Goal: Find contact information: Find contact information

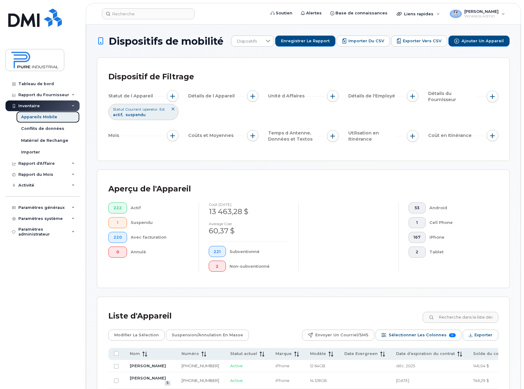
click at [47, 118] on div "Appareils Mobile" at bounding box center [39, 117] width 36 height 6
click at [449, 314] on input at bounding box center [460, 316] width 76 height 11
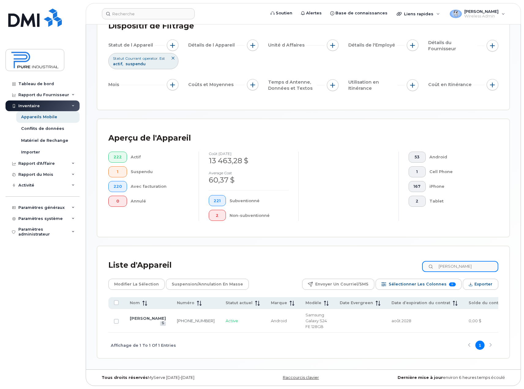
scroll to position [53, 0]
type input "raymond"
click at [136, 320] on link "Raymond Olivier" at bounding box center [148, 317] width 36 height 5
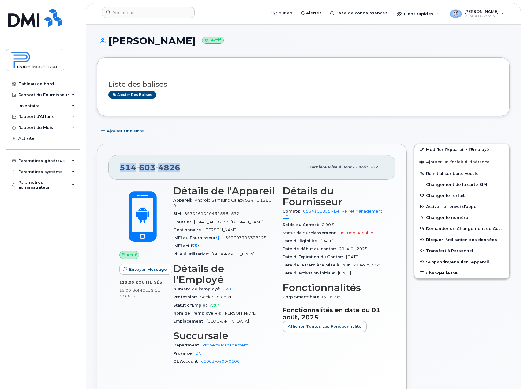
drag, startPoint x: 190, startPoint y: 166, endPoint x: 114, endPoint y: 169, distance: 75.9
click at [114, 169] on div "514 603 4826 Dernière mise à jour 22 août, 2025" at bounding box center [251, 167] width 287 height 24
copy span "514 603 4826"
click at [209, 165] on div "514 603 4826" at bounding box center [212, 167] width 185 height 13
click at [204, 104] on div "Liste des balises Ajouter des balises" at bounding box center [303, 87] width 390 height 36
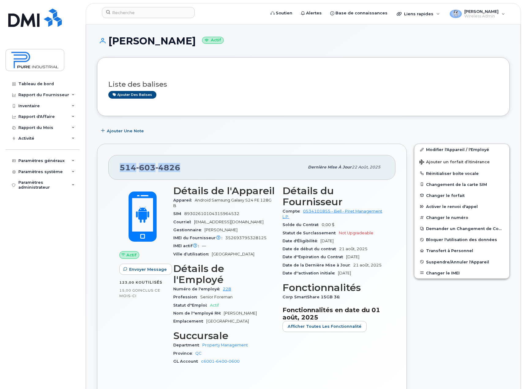
drag, startPoint x: 188, startPoint y: 169, endPoint x: 118, endPoint y: 169, distance: 70.7
click at [118, 169] on div "514 603 4826 Dernière mise à jour 22 août, 2025" at bounding box center [251, 167] width 287 height 24
copy span "514 603 4826"
drag, startPoint x: 225, startPoint y: 238, endPoint x: 265, endPoint y: 238, distance: 40.4
click at [265, 238] on div "IMEI du Fournisseur L'IMEI de l'opérateur est celui signalé lors du dernier cyc…" at bounding box center [224, 238] width 102 height 8
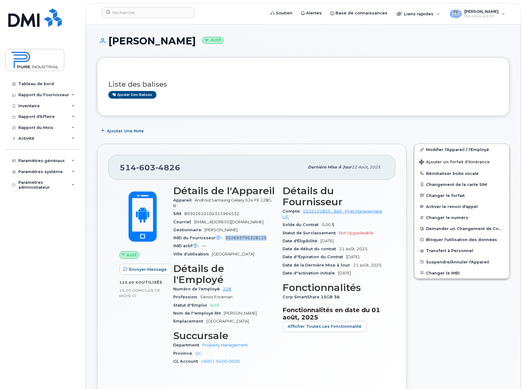
copy span "352693795328125"
click at [220, 91] on div "Ajouter des balises" at bounding box center [300, 95] width 385 height 8
drag, startPoint x: 183, startPoint y: 166, endPoint x: 120, endPoint y: 171, distance: 62.7
click at [120, 171] on div "514 603 4826" at bounding box center [212, 167] width 185 height 13
copy span "514 603 4826"
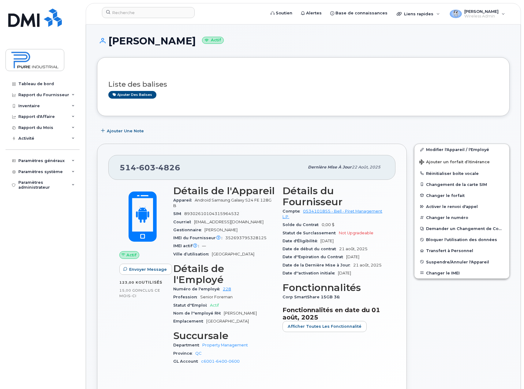
click at [241, 237] on span "352693795328125" at bounding box center [245, 237] width 41 height 5
copy span "352693795328125"
click at [276, 130] on div "Ajouter une Note" at bounding box center [303, 130] width 412 height 11
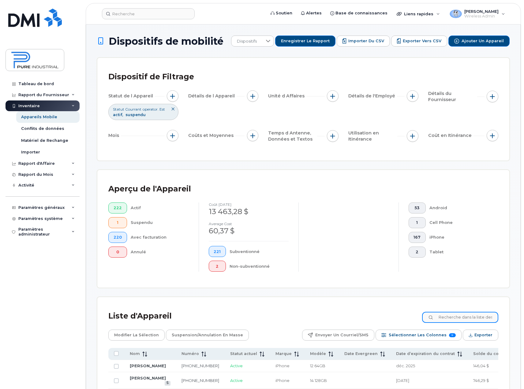
click at [463, 314] on input at bounding box center [460, 316] width 76 height 11
click at [463, 315] on input at bounding box center [460, 316] width 76 height 11
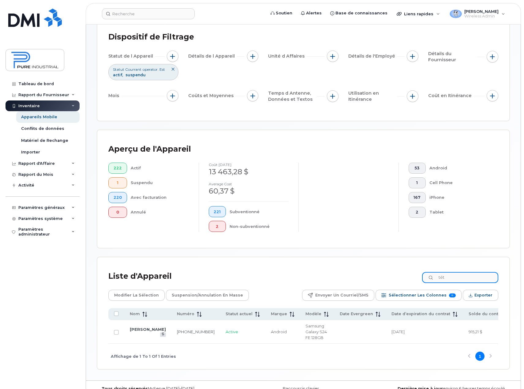
scroll to position [53, 0]
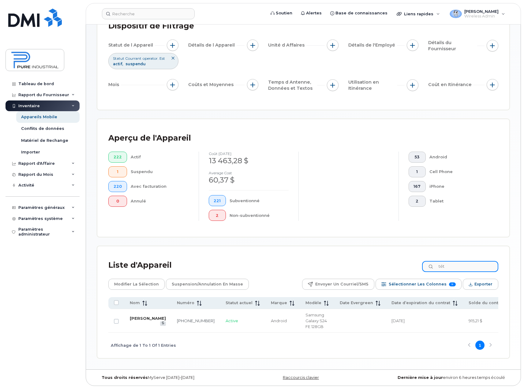
type input "tét"
click at [137, 317] on link "Alain Tétreault" at bounding box center [148, 317] width 36 height 5
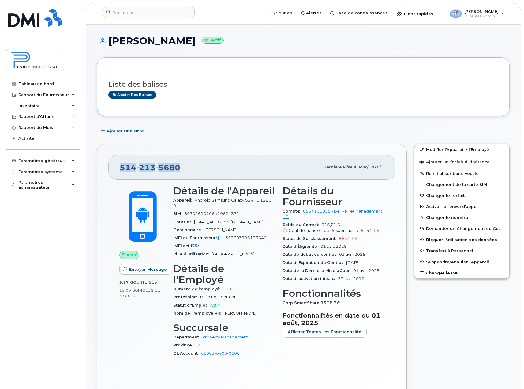
drag, startPoint x: 179, startPoint y: 173, endPoint x: 112, endPoint y: 173, distance: 67.6
click at [112, 173] on div "514 213 5680 Dernière mise à jour 03 sept., 2025" at bounding box center [251, 167] width 287 height 24
copy span "514 213 5680"
click at [241, 238] on span "352693795133640" at bounding box center [245, 237] width 41 height 5
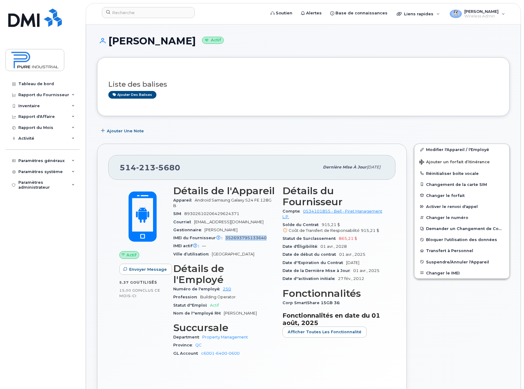
click at [241, 238] on span "352693795133640" at bounding box center [245, 237] width 41 height 5
copy span "352693795133640"
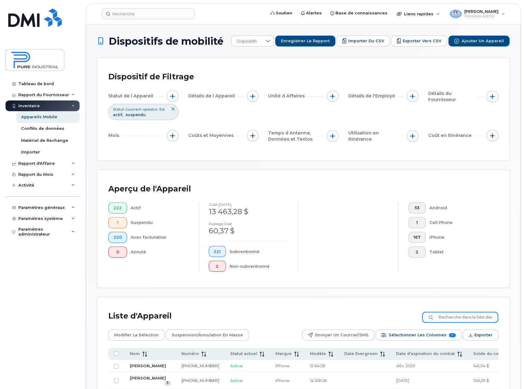
drag, startPoint x: 457, startPoint y: 316, endPoint x: 447, endPoint y: 298, distance: 21.1
click at [457, 314] on input at bounding box center [460, 316] width 76 height 11
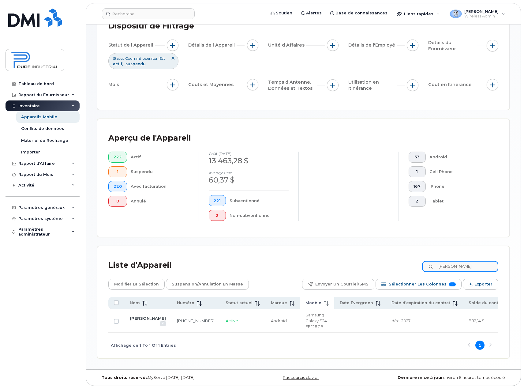
scroll to position [53, 0]
type input "[PERSON_NAME]"
click at [140, 320] on link "[PERSON_NAME]" at bounding box center [148, 317] width 36 height 5
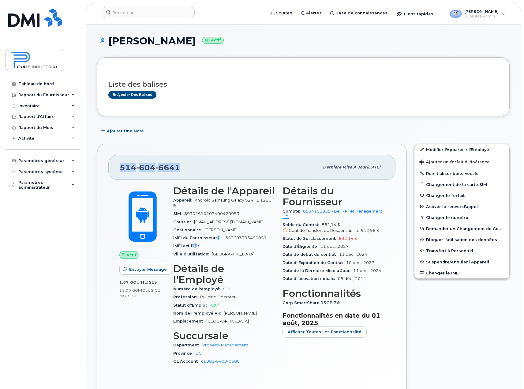
drag, startPoint x: 189, startPoint y: 168, endPoint x: 111, endPoint y: 166, distance: 78.0
click at [111, 166] on div "[PHONE_NUMBER] Dernière mise à jour [DATE]" at bounding box center [251, 167] width 287 height 24
copy span "[PHONE_NUMBER]"
click at [249, 238] on span "352693793490851" at bounding box center [245, 237] width 41 height 5
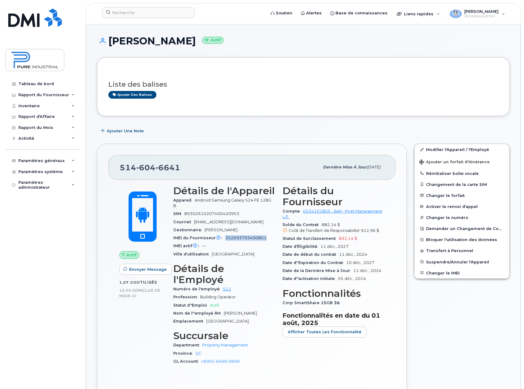
copy span "352693793490851"
click at [157, 166] on span "6641" at bounding box center [167, 167] width 25 height 9
copy span "514 604 6641"
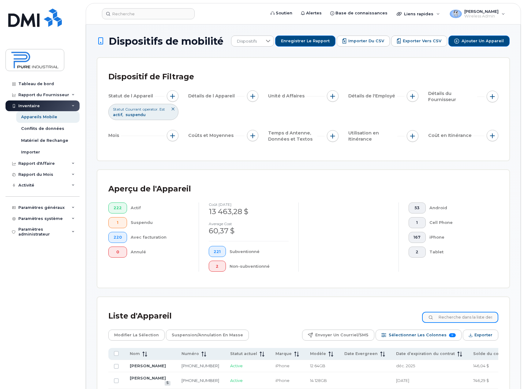
click at [478, 316] on input at bounding box center [460, 316] width 76 height 11
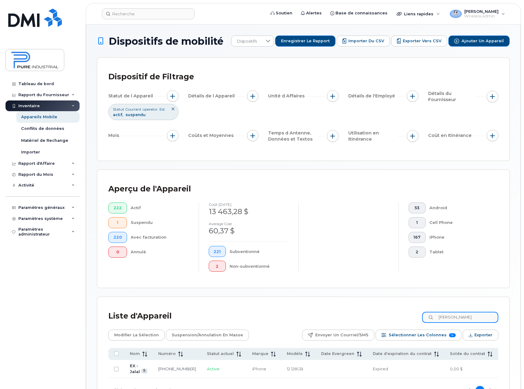
type input "jalal"
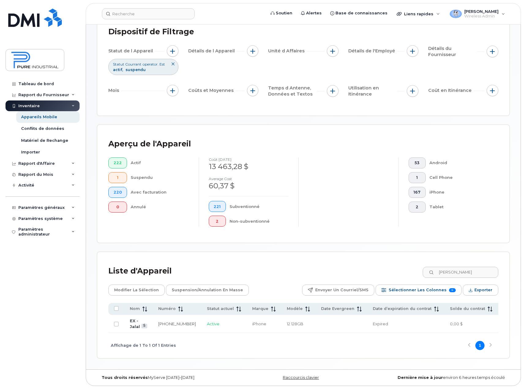
click at [126, 320] on td "EX - Jalal" at bounding box center [138, 324] width 28 height 18
click at [132, 324] on link "EX - Jalal" at bounding box center [135, 323] width 10 height 11
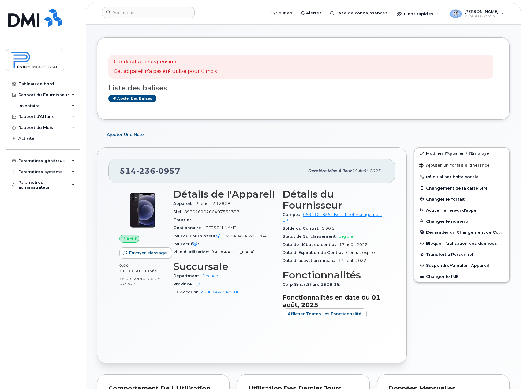
scroll to position [31, 0]
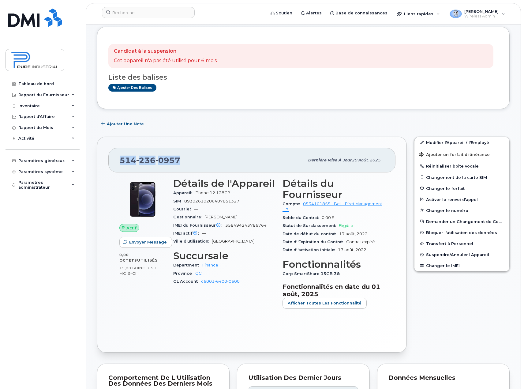
drag, startPoint x: 181, startPoint y: 160, endPoint x: 119, endPoint y: 160, distance: 62.7
click at [119, 160] on div "[PHONE_NUMBER] Dernière mise à jour 20 août, 2025" at bounding box center [251, 160] width 287 height 24
copy span "[PHONE_NUMBER]"
